Goal: Information Seeking & Learning: Learn about a topic

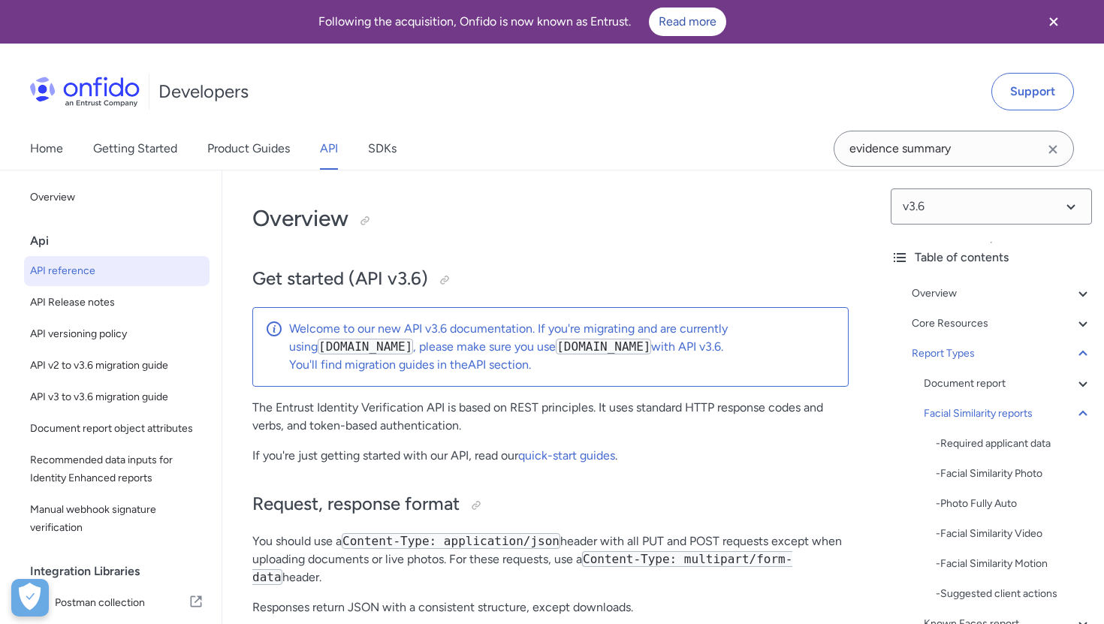
select select "http"
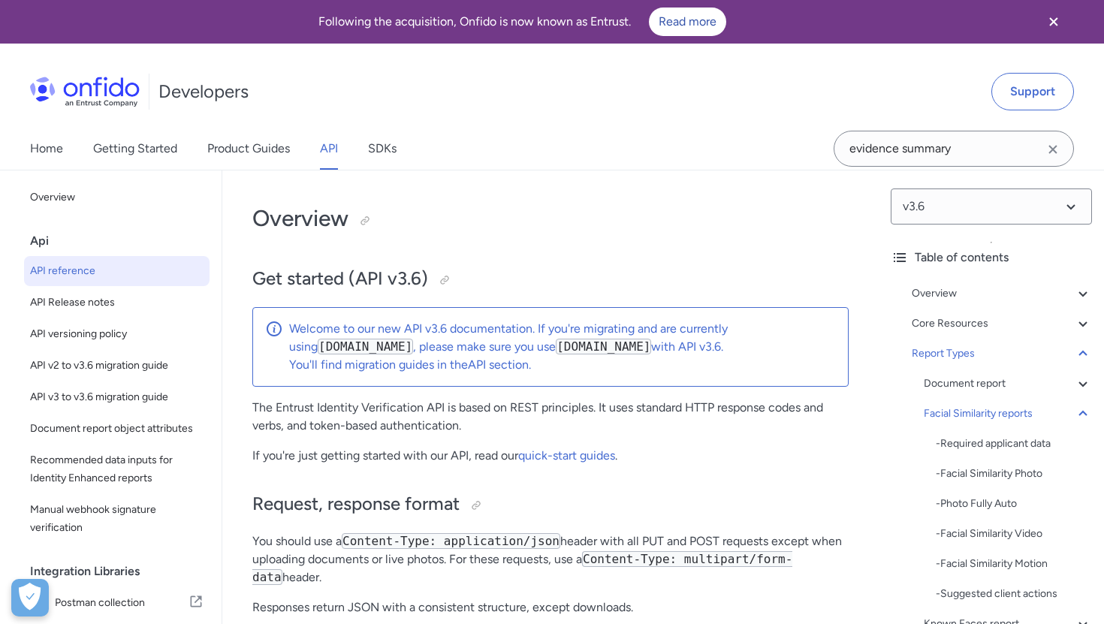
select select "http"
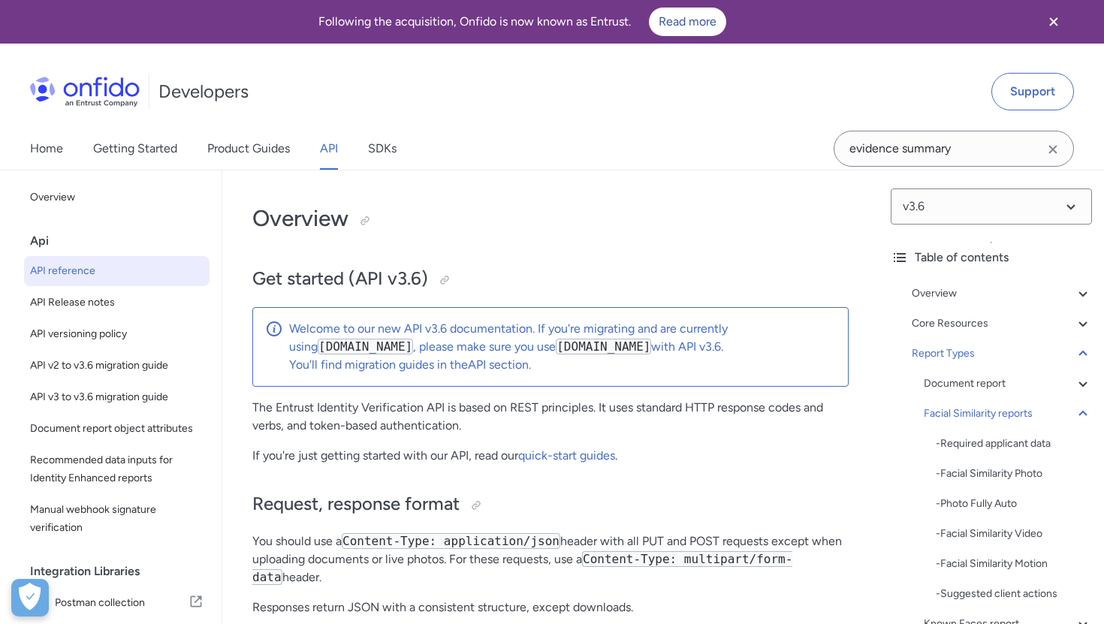
select select "http"
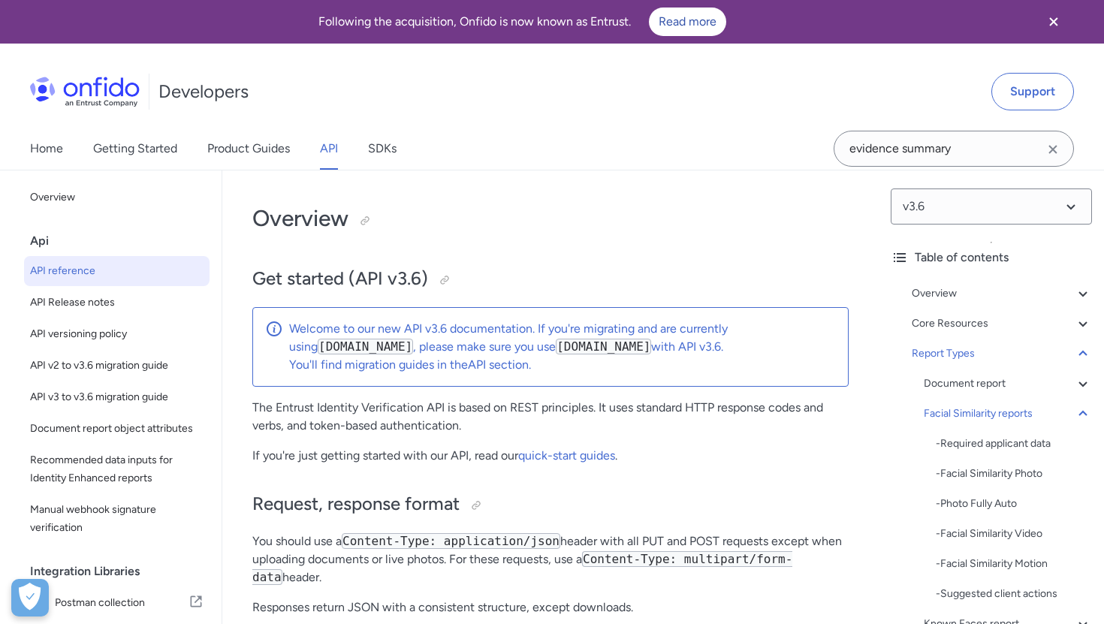
select select "http"
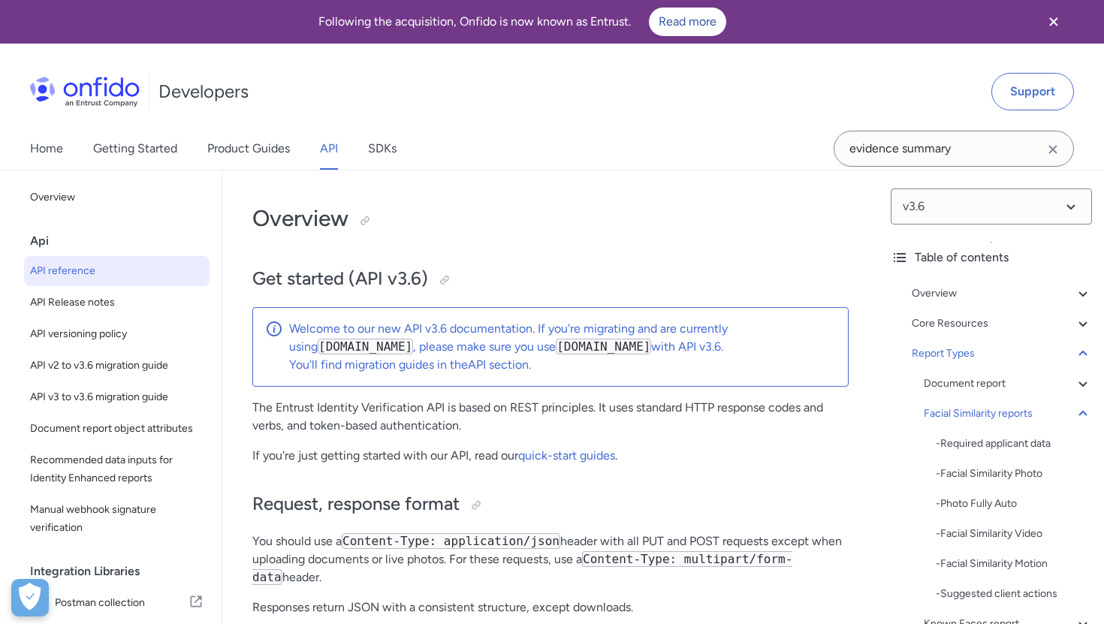
select select "http"
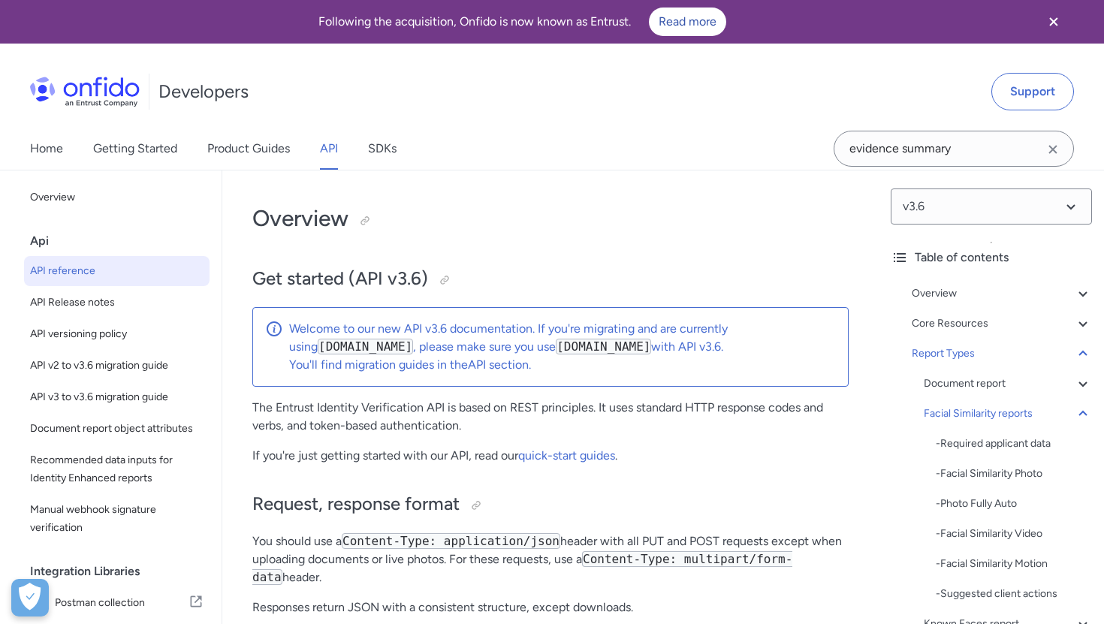
select select "http"
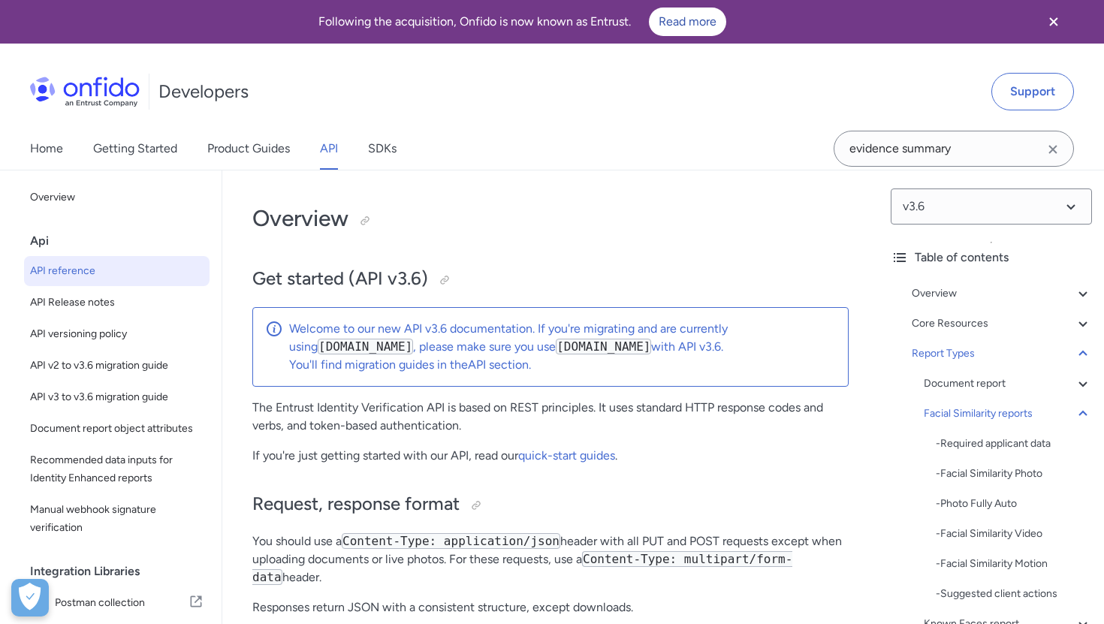
select select "http"
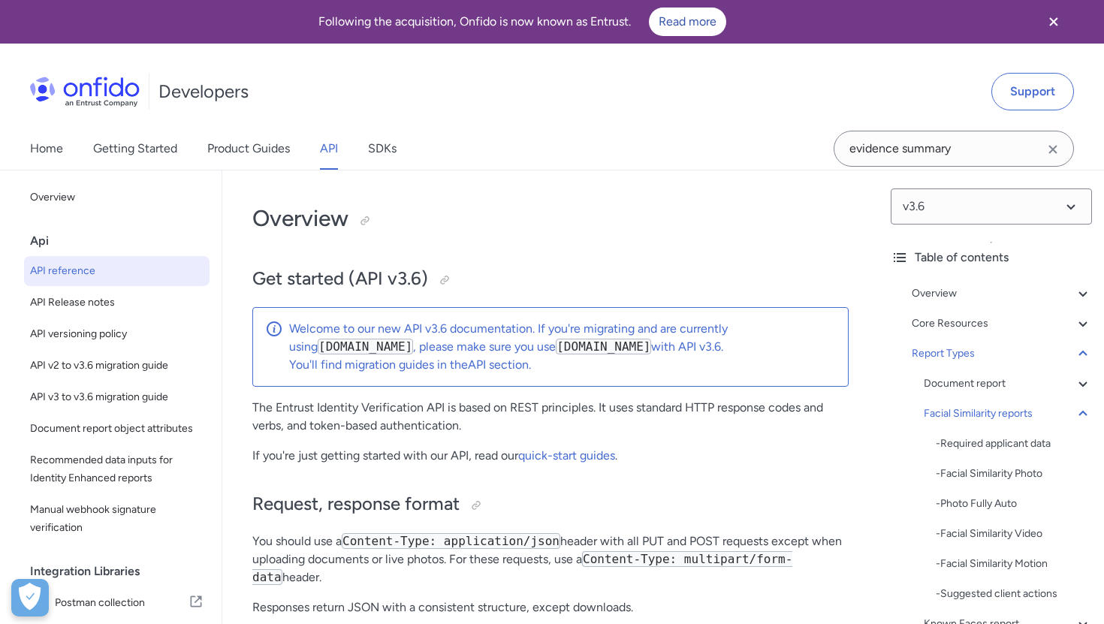
select select "http"
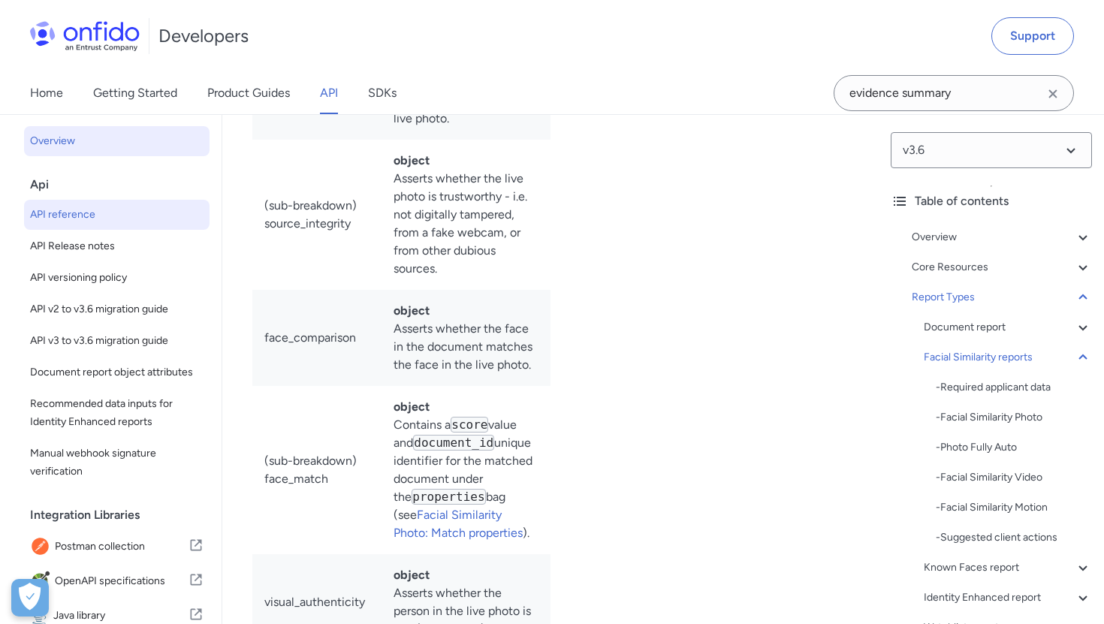
scroll to position [103, 0]
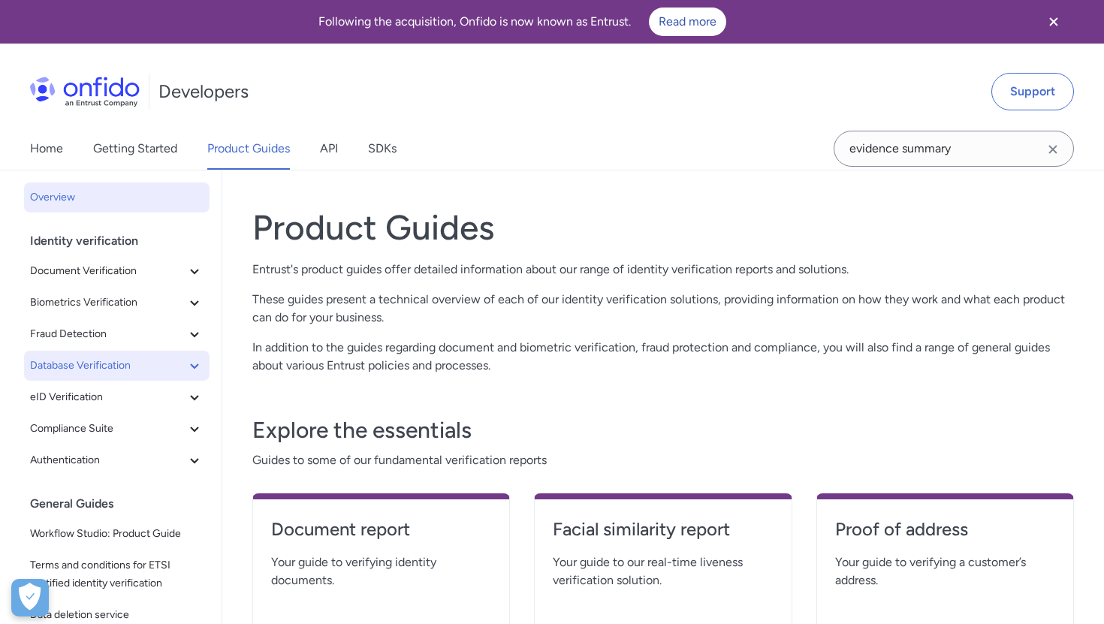
click at [80, 357] on span "Database Verification" at bounding box center [107, 366] width 155 height 18
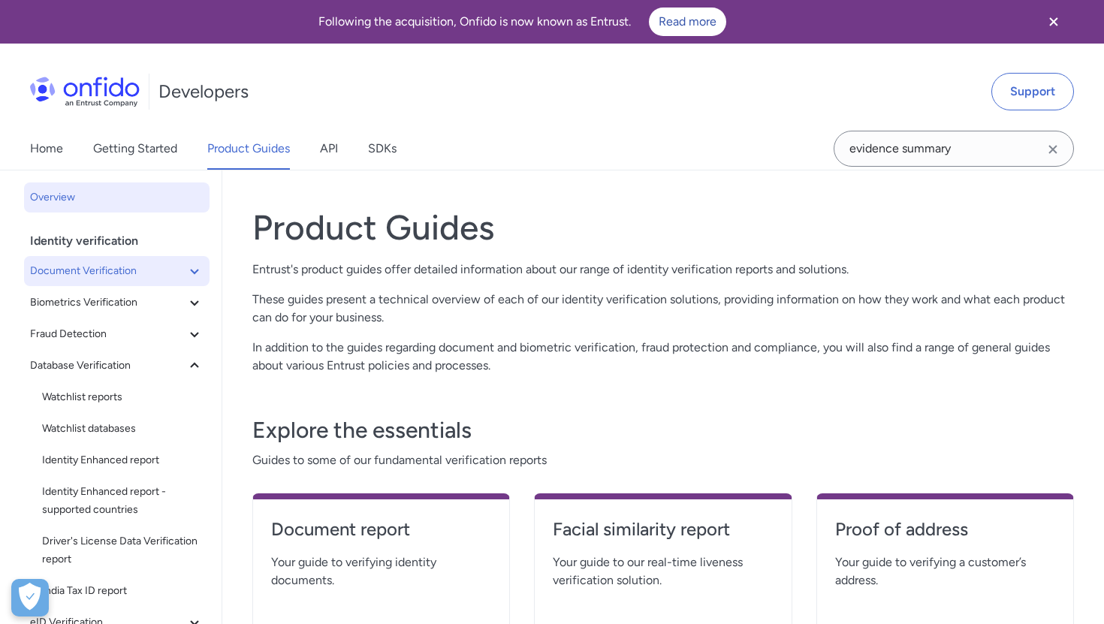
click at [69, 268] on span "Document Verification" at bounding box center [107, 271] width 155 height 18
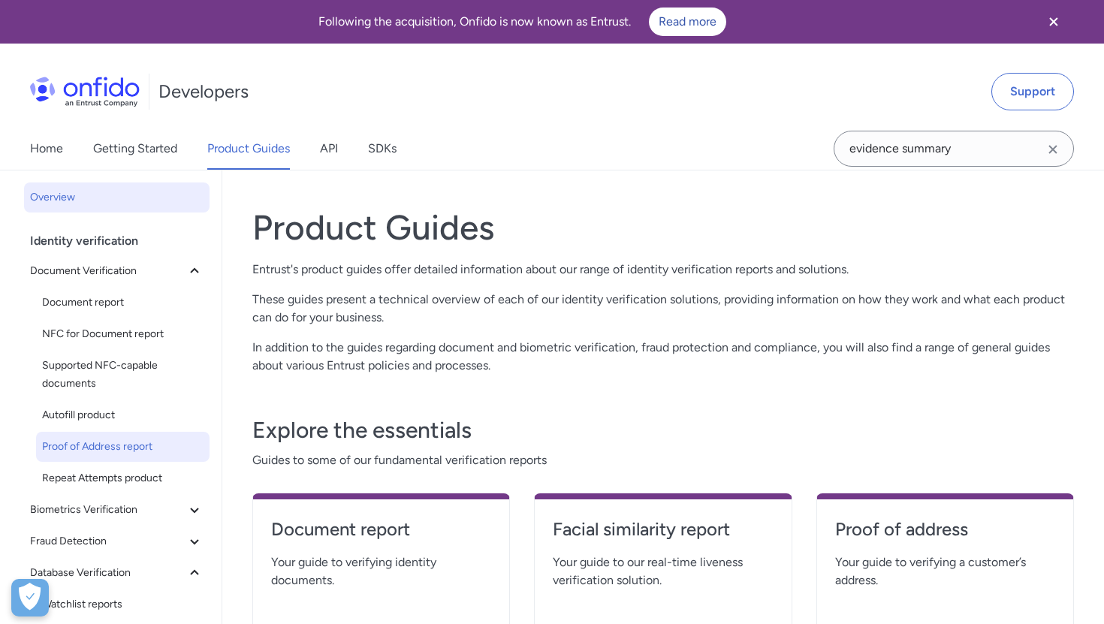
click at [88, 457] on link "Proof of Address report" at bounding box center [122, 447] width 173 height 30
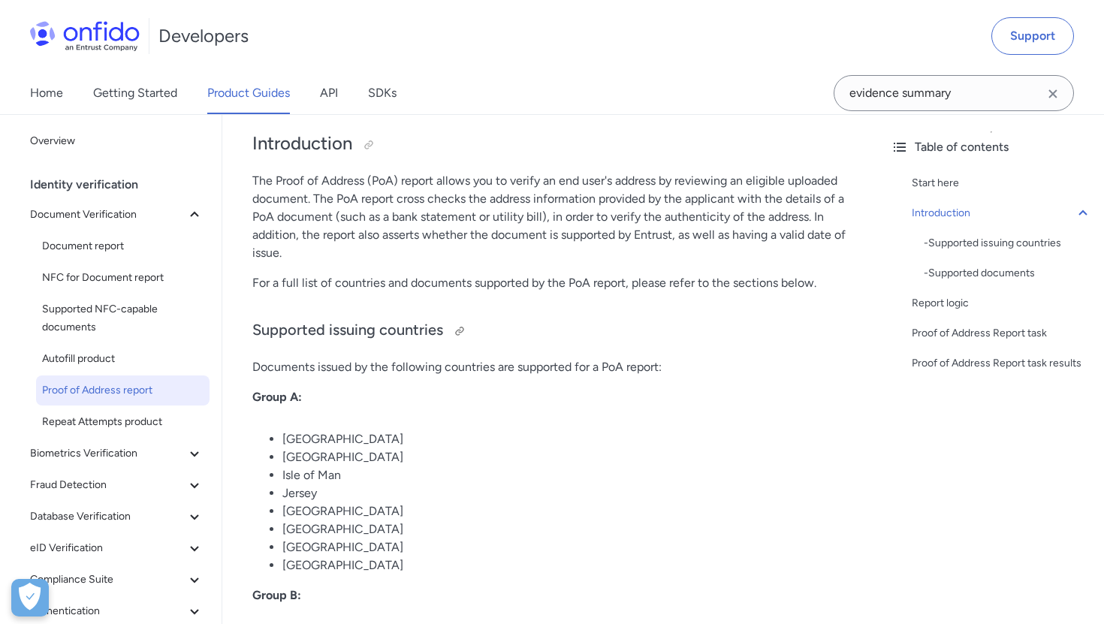
scroll to position [330, 0]
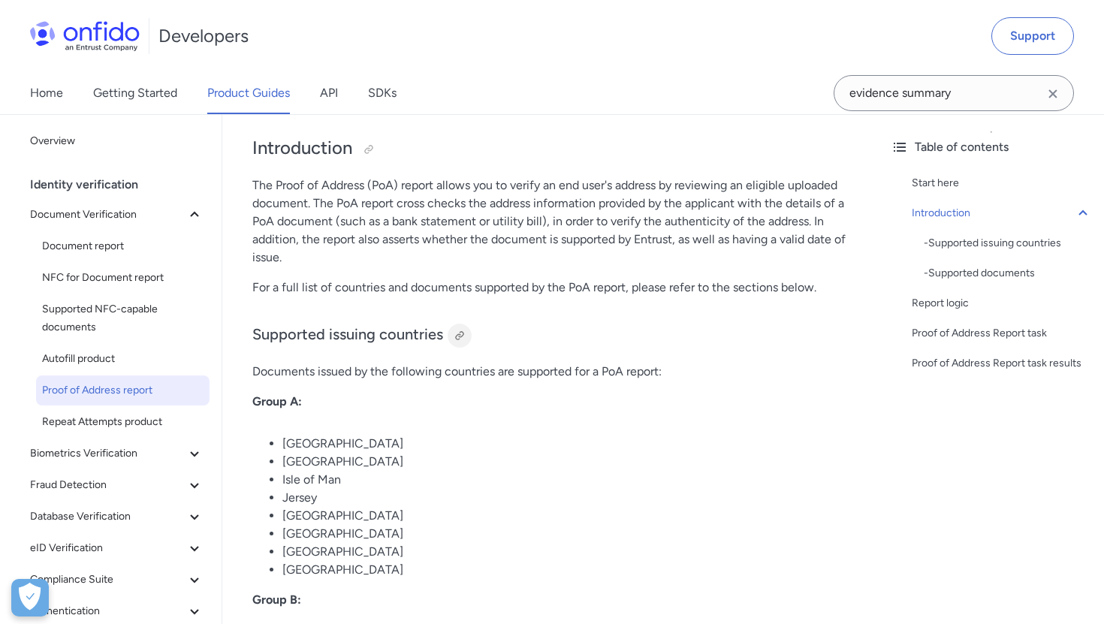
click at [460, 336] on div at bounding box center [460, 336] width 12 height 12
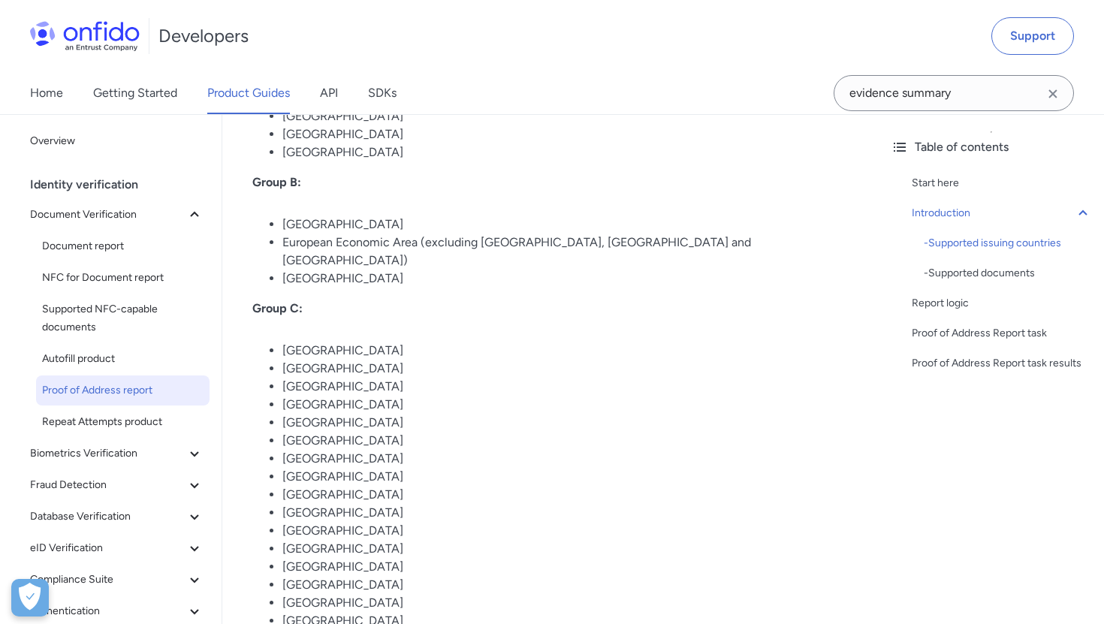
scroll to position [744, 0]
